Goal: Find specific page/section: Find specific page/section

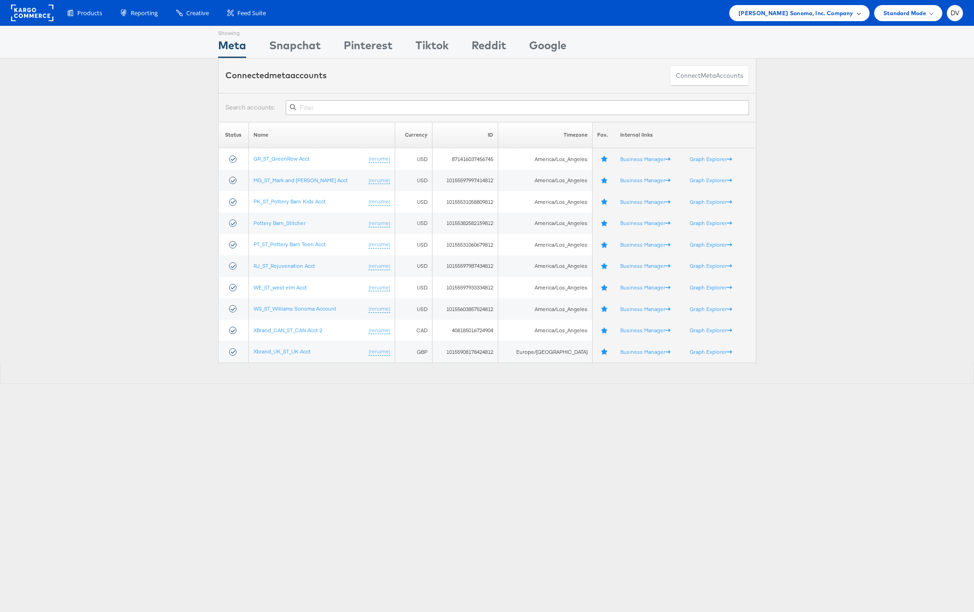
click at [817, 15] on span "[PERSON_NAME] Sonoma, Inc. Company" at bounding box center [796, 13] width 115 height 10
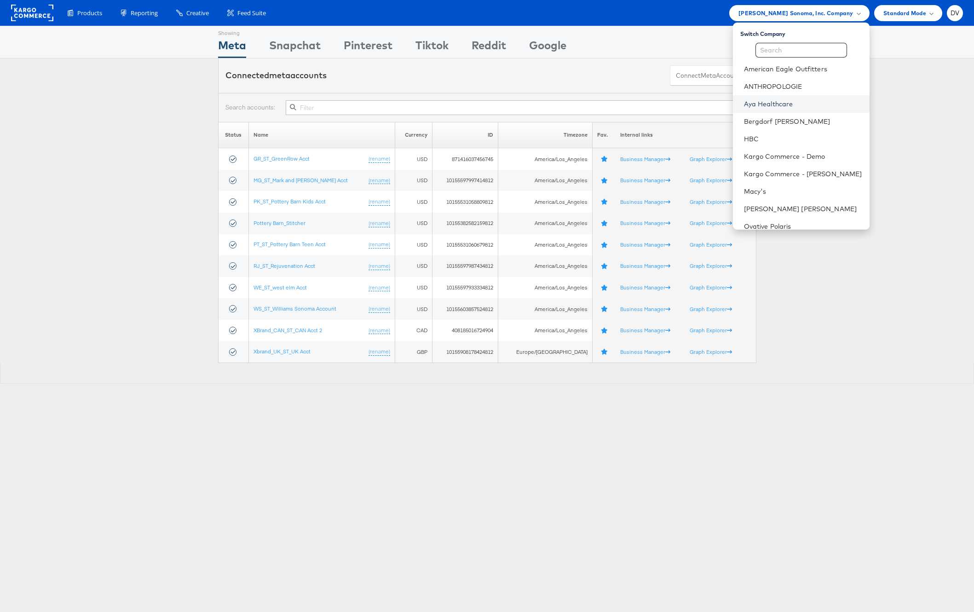
click at [789, 107] on link "Aya Healthcare" at bounding box center [803, 103] width 118 height 9
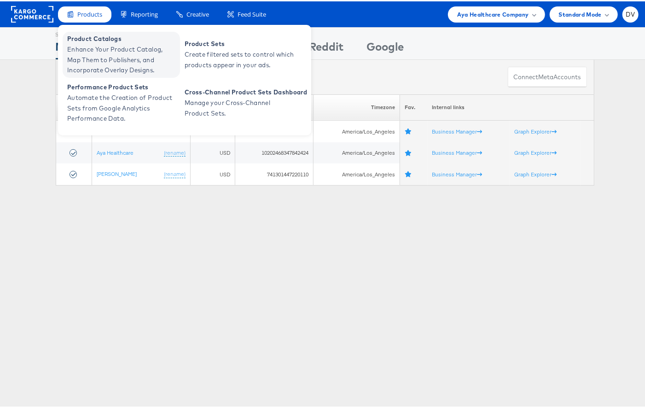
click at [87, 41] on span "Product Catalogs" at bounding box center [122, 37] width 110 height 11
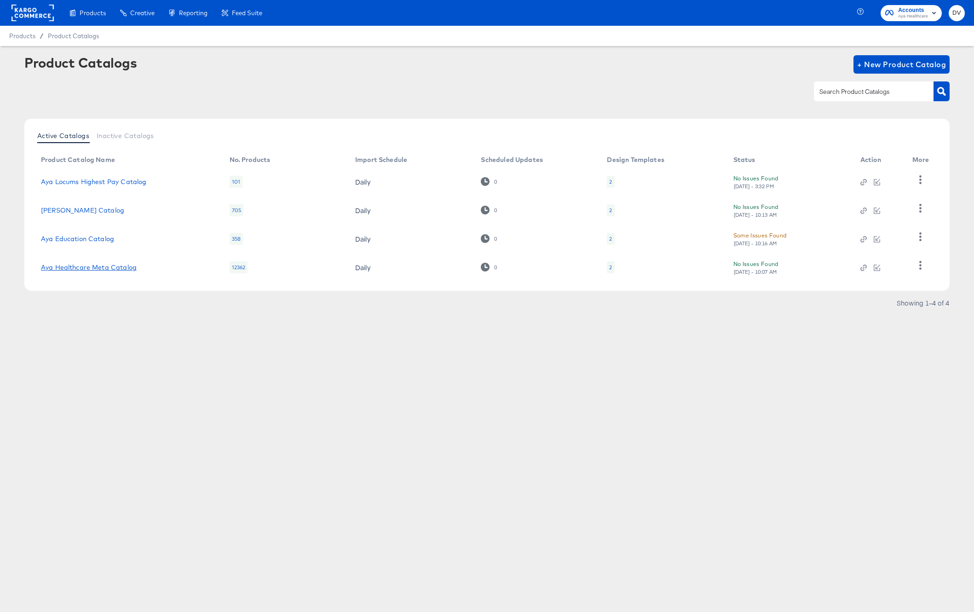
click at [109, 264] on link "Aya Healthcare Meta Catalog" at bounding box center [89, 267] width 96 height 7
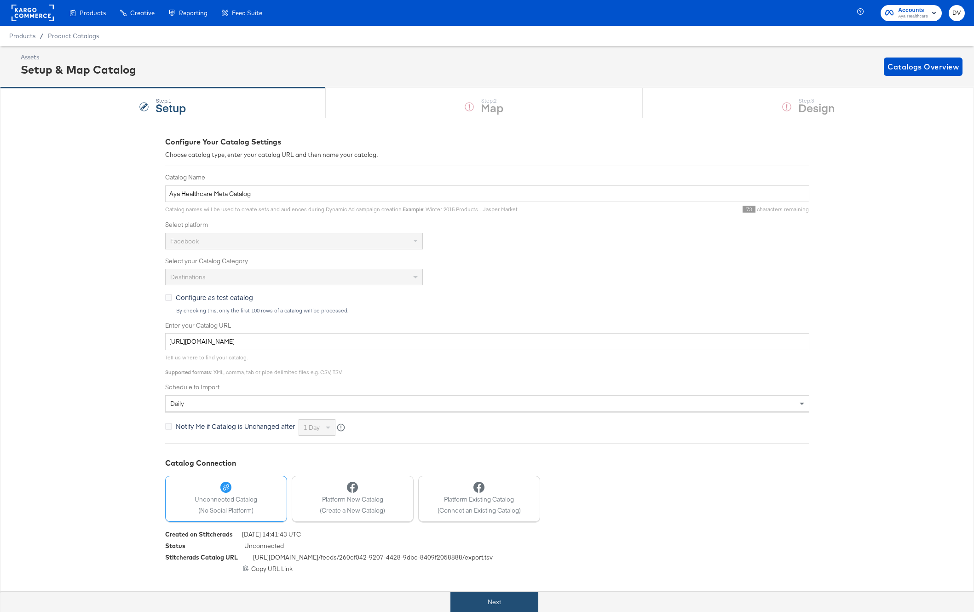
click at [497, 603] on button "Next" at bounding box center [495, 602] width 88 height 21
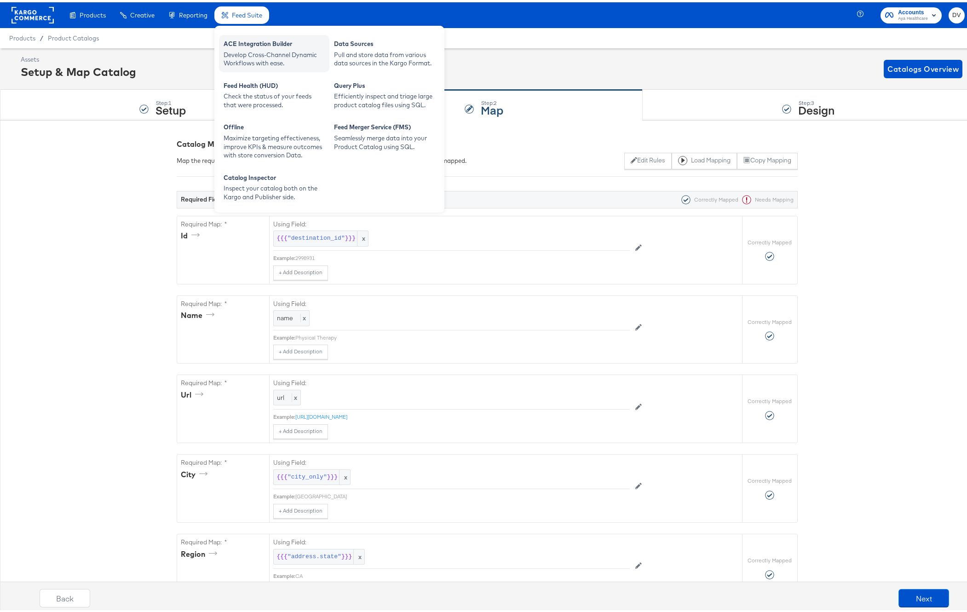
click at [232, 53] on div "Develop Cross-Channel Dynamic Workflows with ease." at bounding box center [274, 56] width 101 height 17
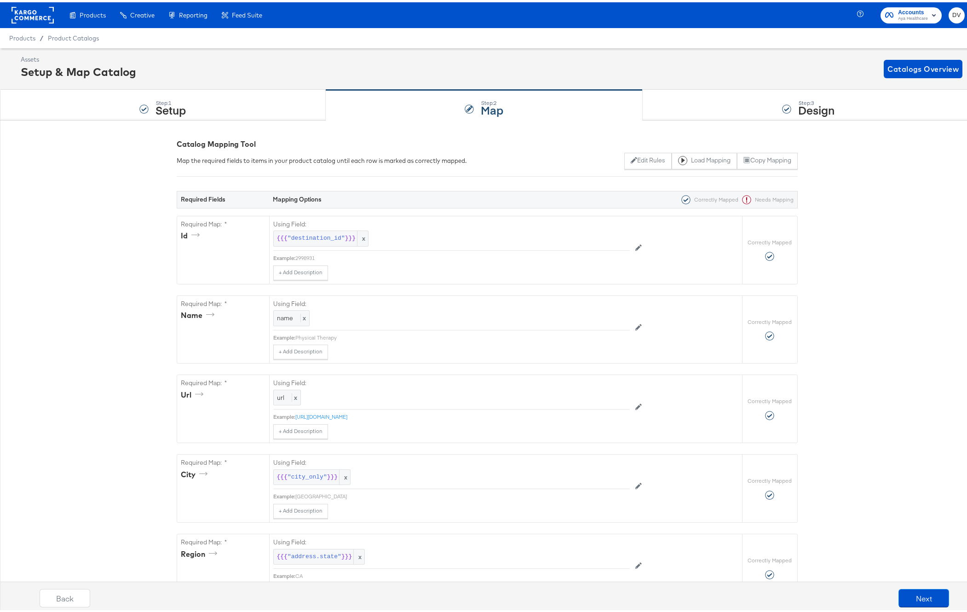
click at [43, 9] on rect at bounding box center [33, 13] width 42 height 17
